Goal: Task Accomplishment & Management: Manage account settings

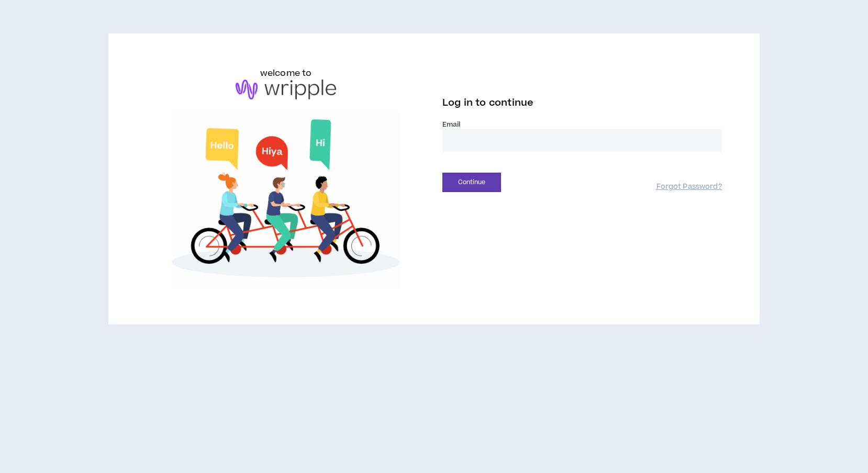
click at [516, 135] on input "email" at bounding box center [582, 140] width 280 height 23
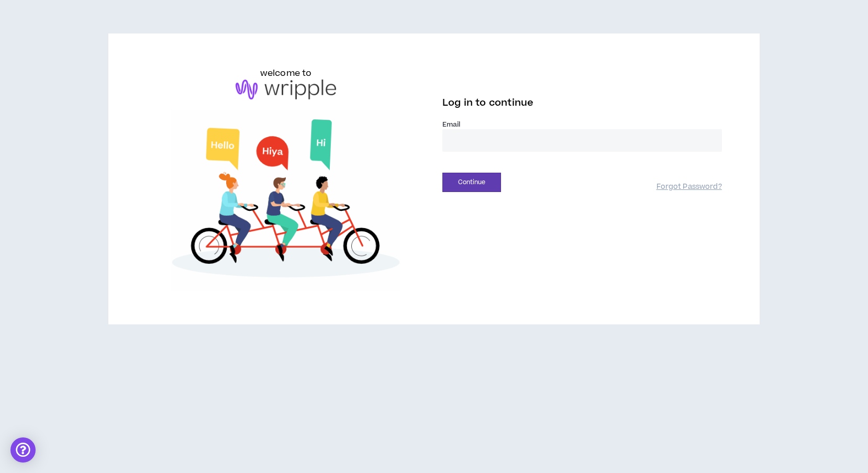
type input "**********"
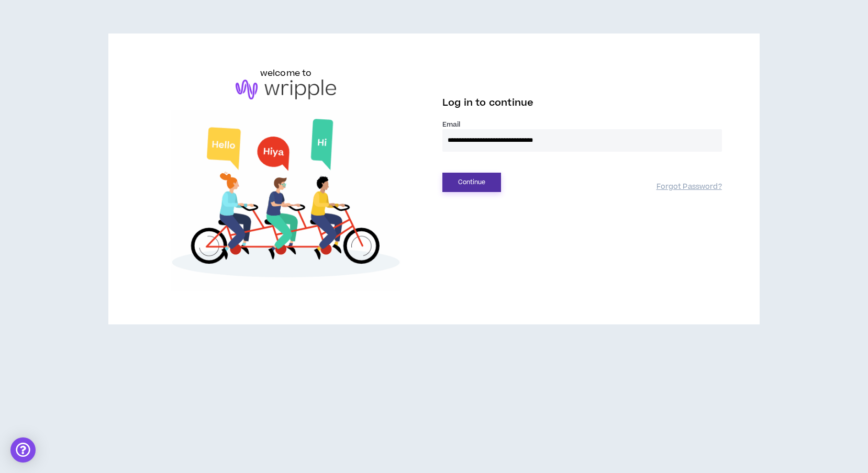
click at [456, 183] on button "Continue" at bounding box center [471, 182] width 59 height 19
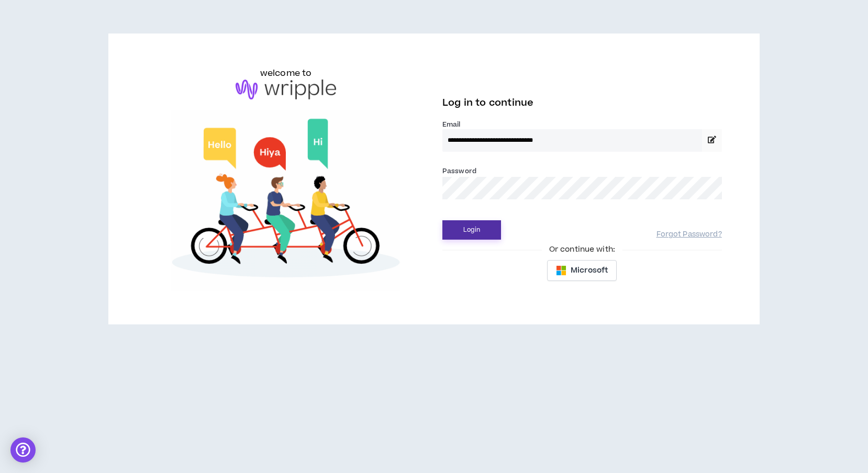
click at [486, 232] on button "Login" at bounding box center [471, 229] width 59 height 19
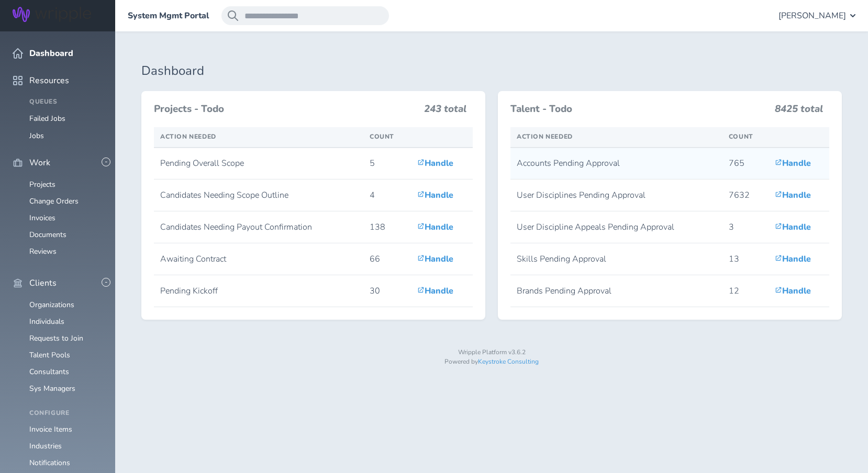
drag, startPoint x: 621, startPoint y: 165, endPoint x: 513, endPoint y: 155, distance: 108.3
click at [513, 155] on td "Accounts Pending Approval" at bounding box center [616, 164] width 212 height 32
click at [529, 159] on td "Accounts Pending Approval" at bounding box center [616, 164] width 212 height 32
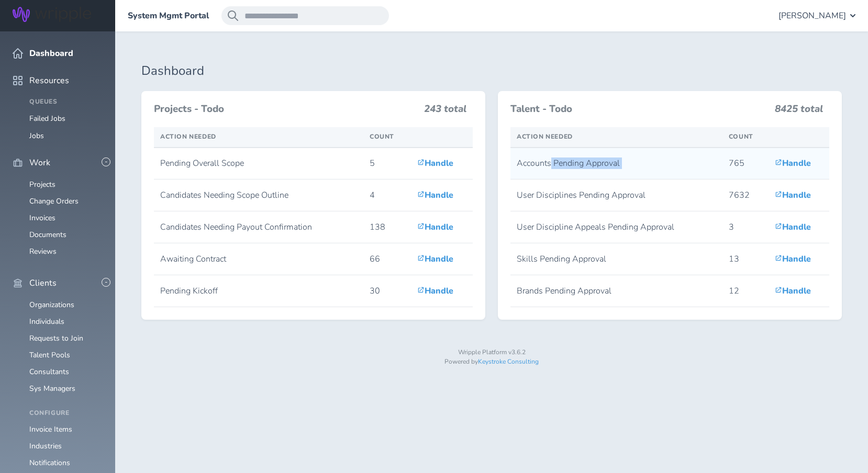
click at [529, 159] on td "Accounts Pending Approval" at bounding box center [616, 164] width 212 height 32
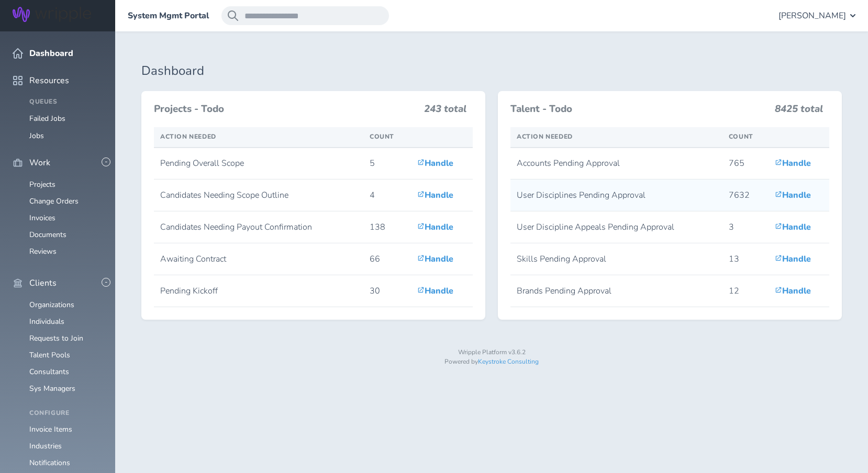
click at [549, 196] on td "User Disciplines Pending Approval" at bounding box center [616, 196] width 212 height 32
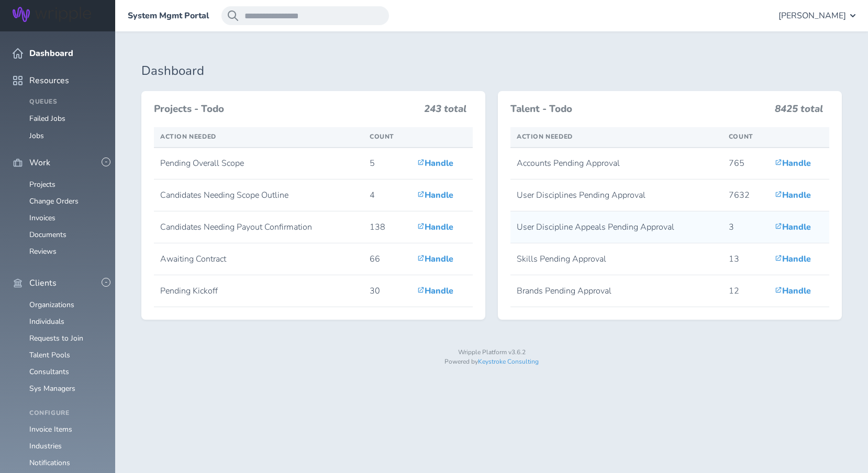
click at [553, 226] on td "User Discipline Appeals Pending Approval" at bounding box center [616, 227] width 212 height 32
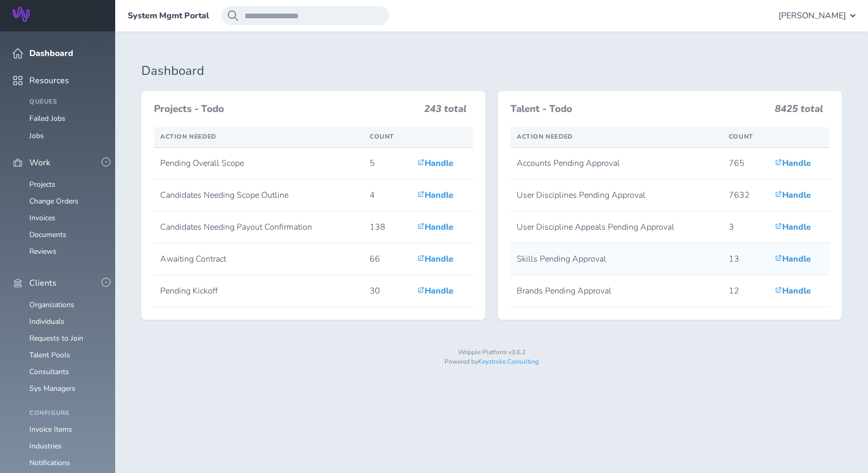
click at [557, 262] on td "Skills Pending Approval" at bounding box center [616, 259] width 212 height 32
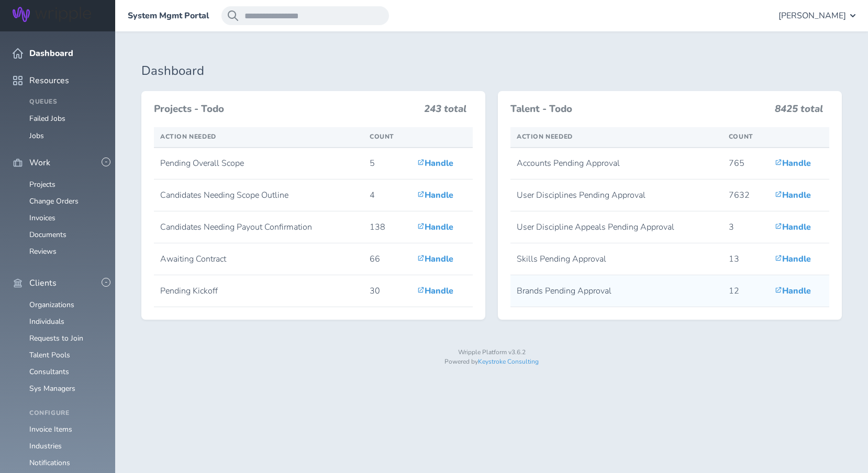
click at [558, 292] on td "Brands Pending Approval" at bounding box center [616, 291] width 212 height 32
